Goal: Task Accomplishment & Management: Manage account settings

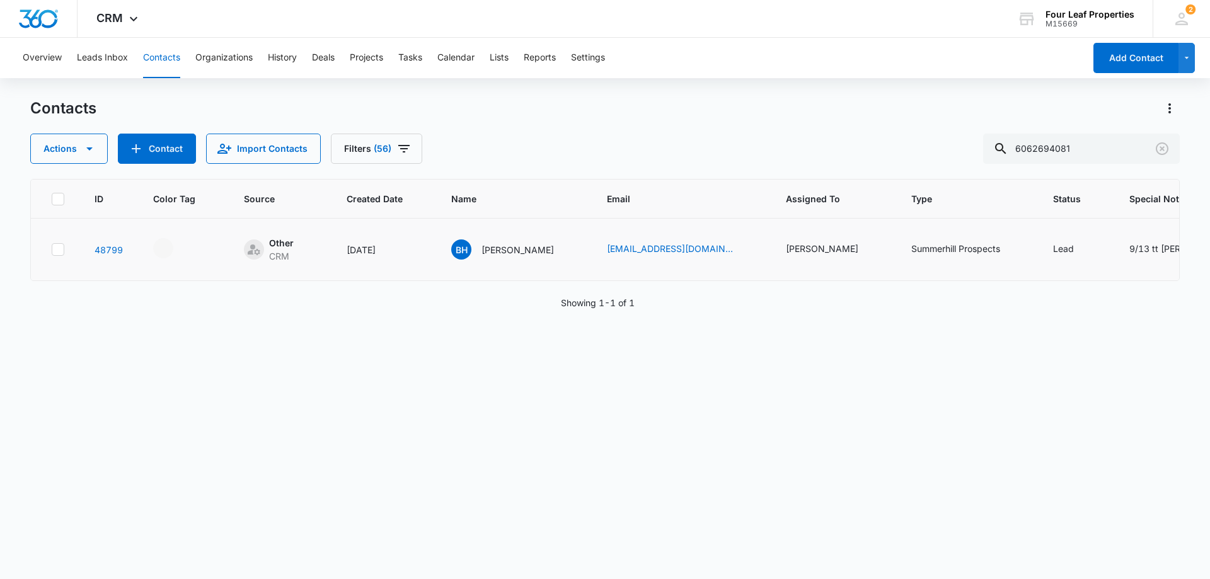
scroll to position [0, 162]
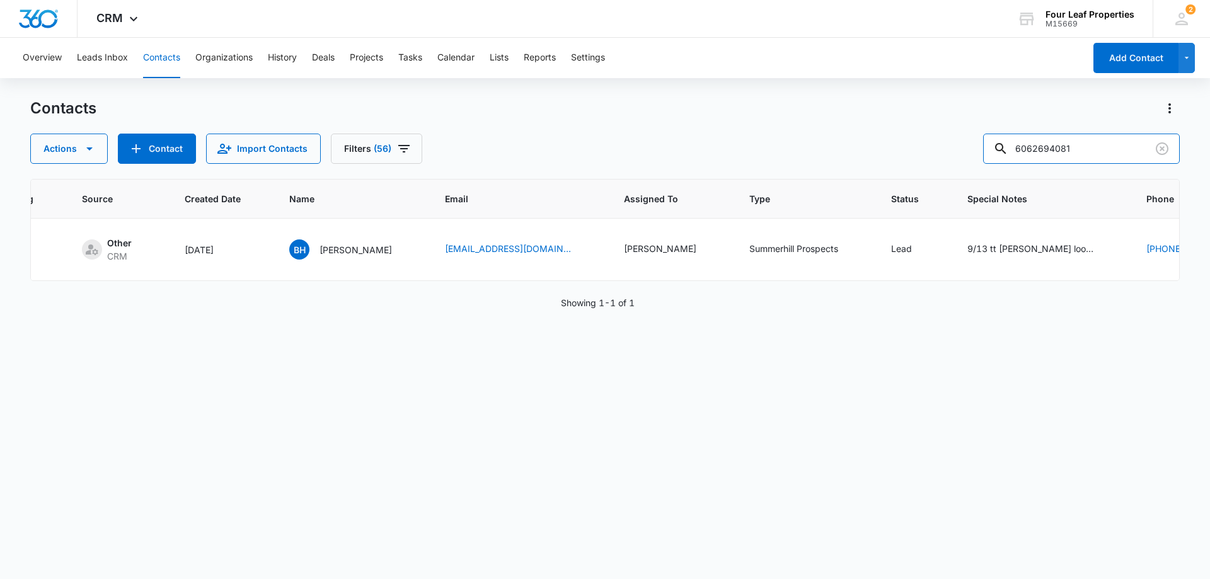
drag, startPoint x: 1123, startPoint y: 154, endPoint x: 475, endPoint y: 169, distance: 648.4
click at [475, 169] on div "Contacts Actions Contact Import Contacts Filters [PHONE_NUMBER] ID Color Tag So…" at bounding box center [604, 337] width 1149 height 479
type input "6"
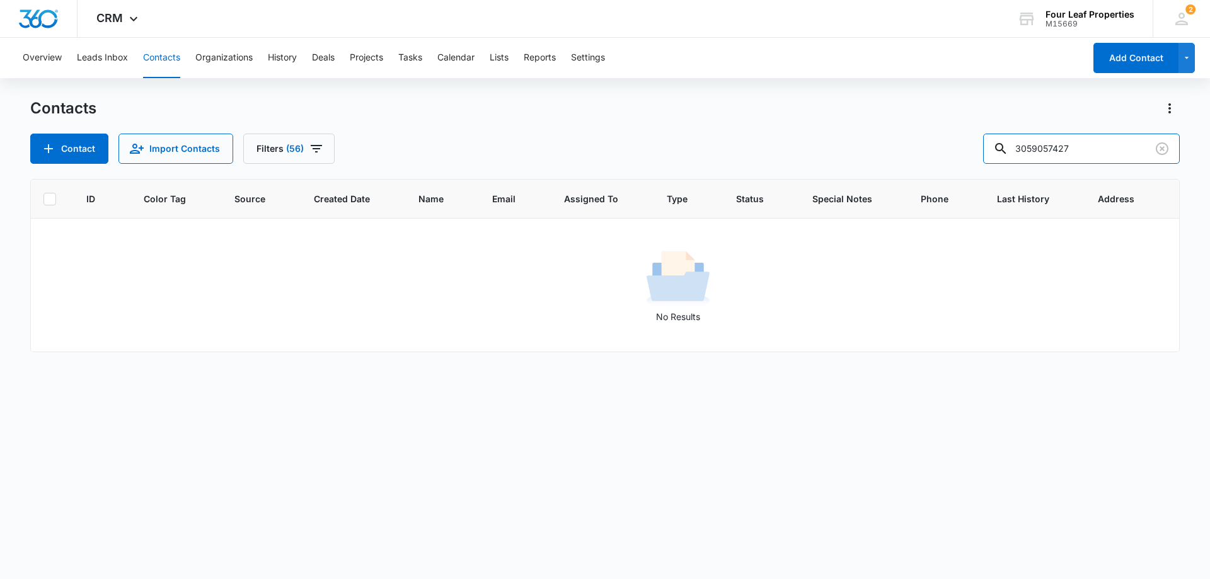
scroll to position [0, 0]
drag, startPoint x: 1101, startPoint y: 149, endPoint x: 807, endPoint y: 187, distance: 296.0
click at [799, 173] on div "Contacts Contact Import Contacts Filters [PHONE_NUMBER] ID Color Tag Source Cre…" at bounding box center [604, 337] width 1149 height 479
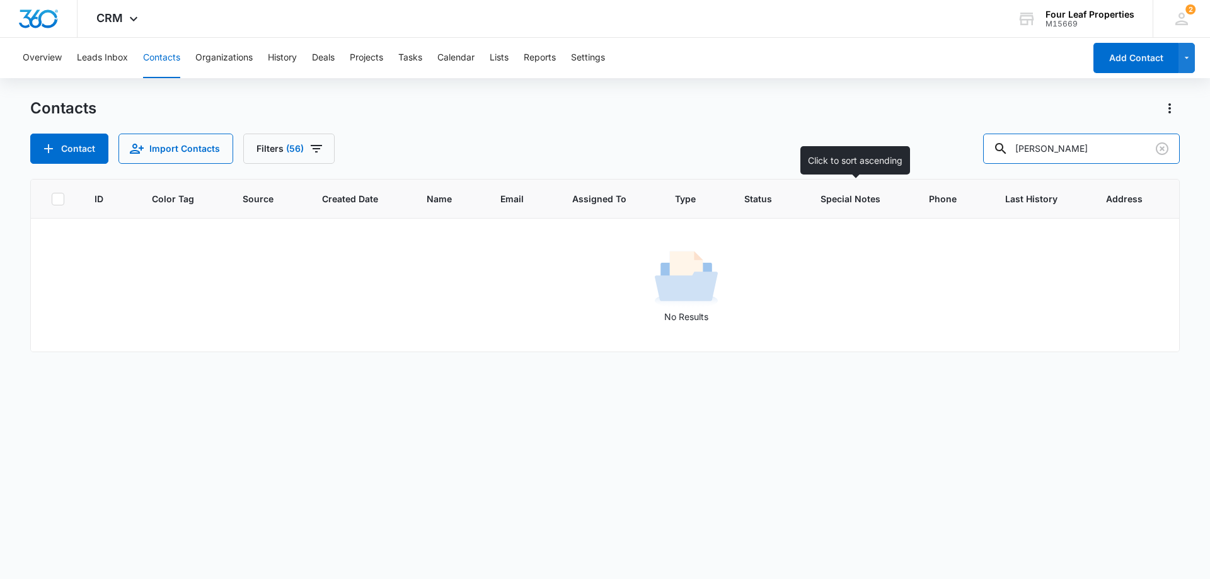
type input "[PERSON_NAME]"
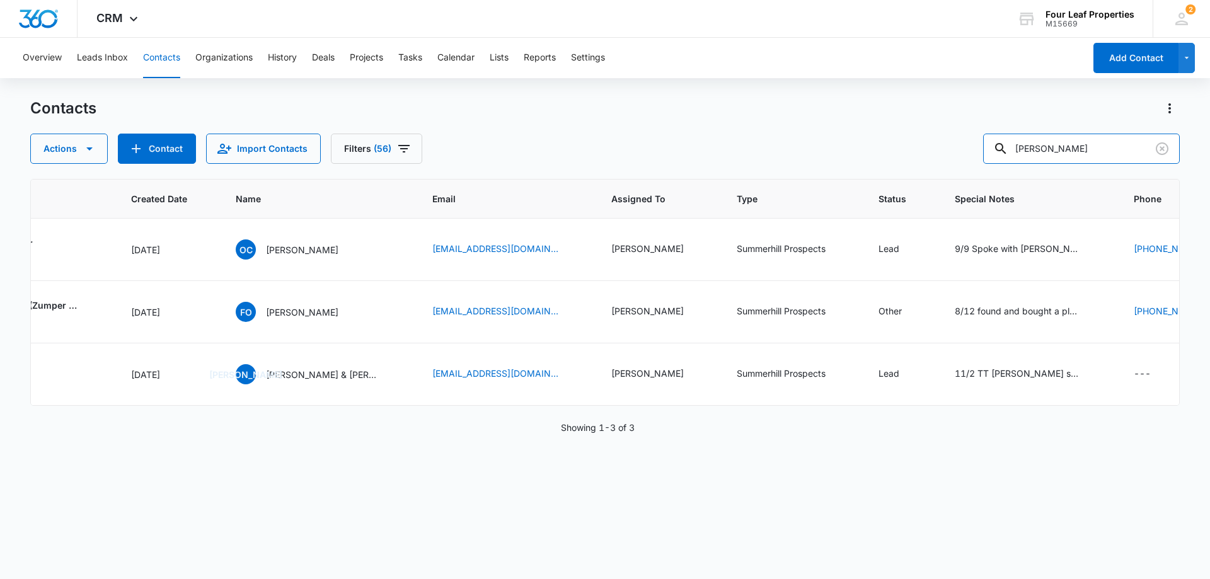
scroll to position [0, 331]
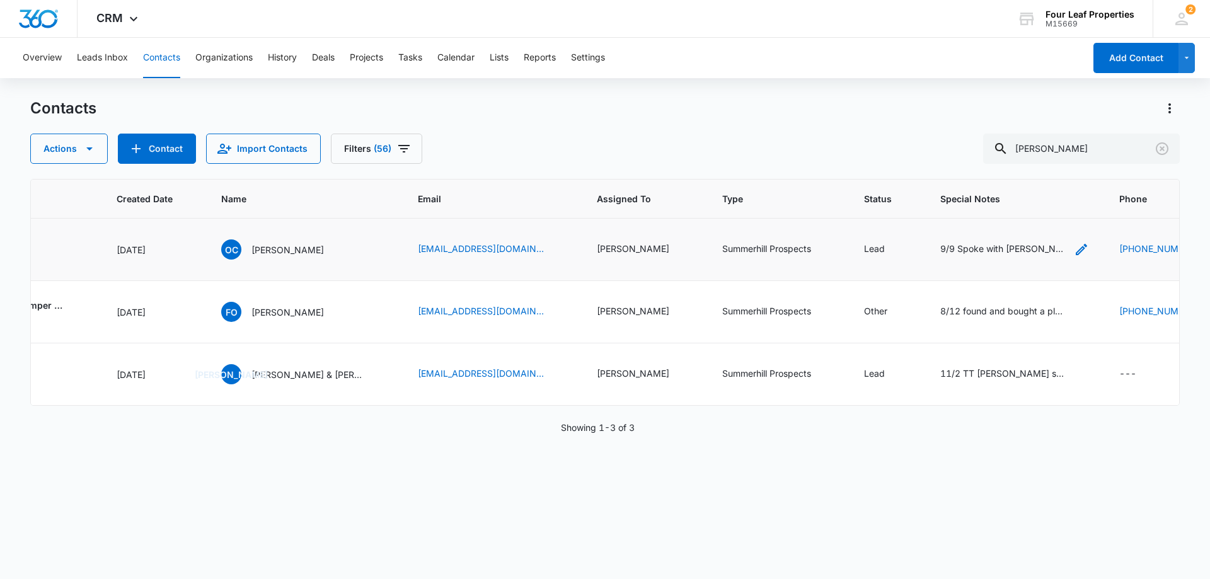
click at [1075, 246] on icon "Special Notes - 9/9 Spoke with otto really loves the model want to move him to …" at bounding box center [1080, 249] width 11 height 11
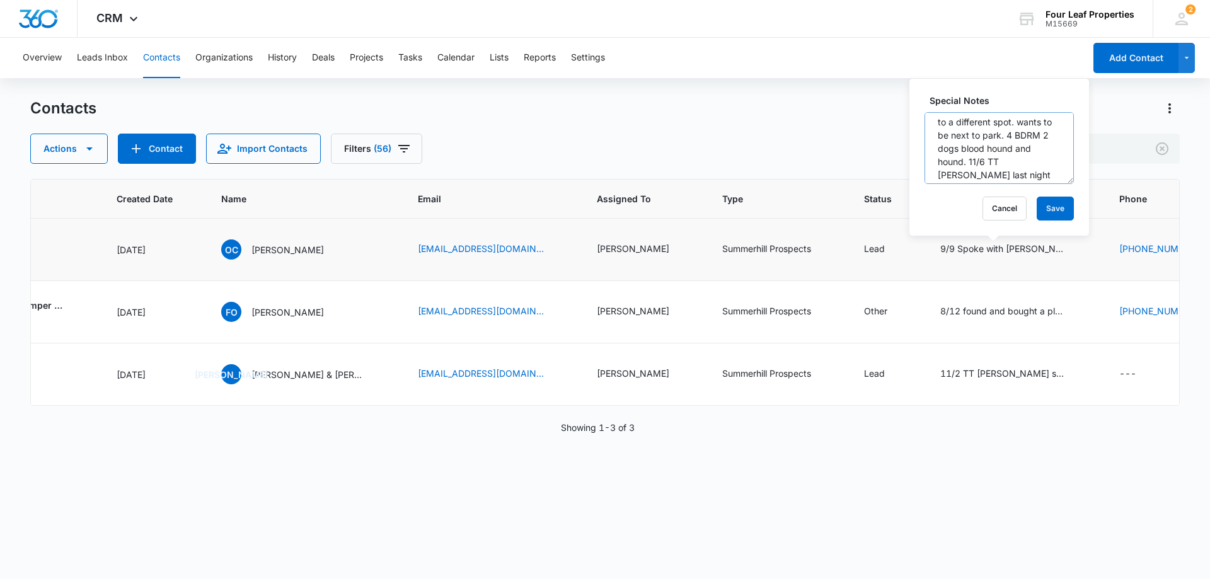
scroll to position [0, 0]
click at [998, 210] on button "Cancel" at bounding box center [1004, 209] width 44 height 24
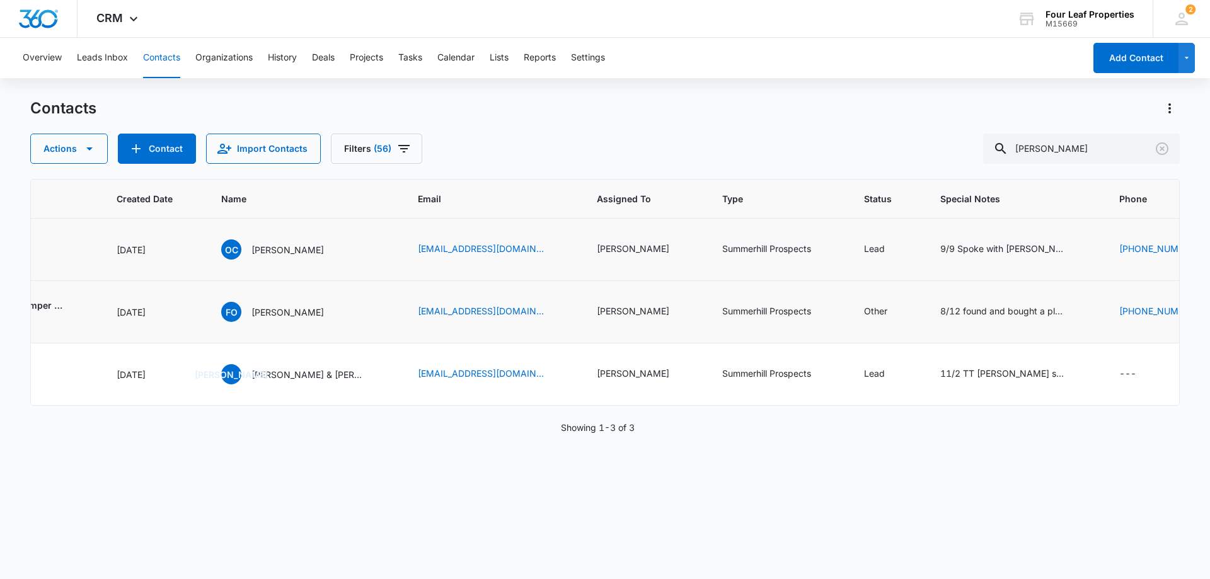
click at [925, 298] on td "8/12 found and bought a place KM 7/31 TT [PERSON_NAME] she was looking to rent …" at bounding box center [1014, 312] width 179 height 62
click at [973, 252] on div "9/9 Spoke with [PERSON_NAME] really loves the model want to move him to a diffe…" at bounding box center [1003, 248] width 126 height 13
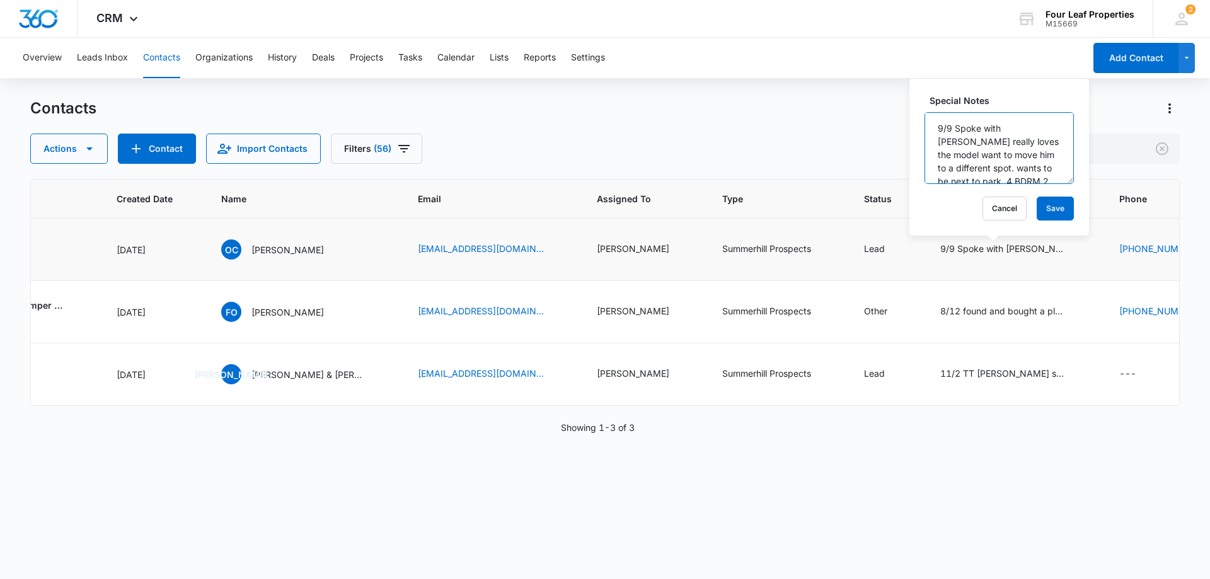
click at [938, 127] on textarea "9/9 Spoke with [PERSON_NAME] really loves the model want to move him to a diffe…" at bounding box center [998, 148] width 149 height 72
type textarea "9/13 [PERSON_NAME] came and talked to me wants to do OR looking to get him into…"
click at [1036, 212] on button "Save" at bounding box center [1054, 209] width 37 height 24
